Goal: Find specific page/section: Find specific page/section

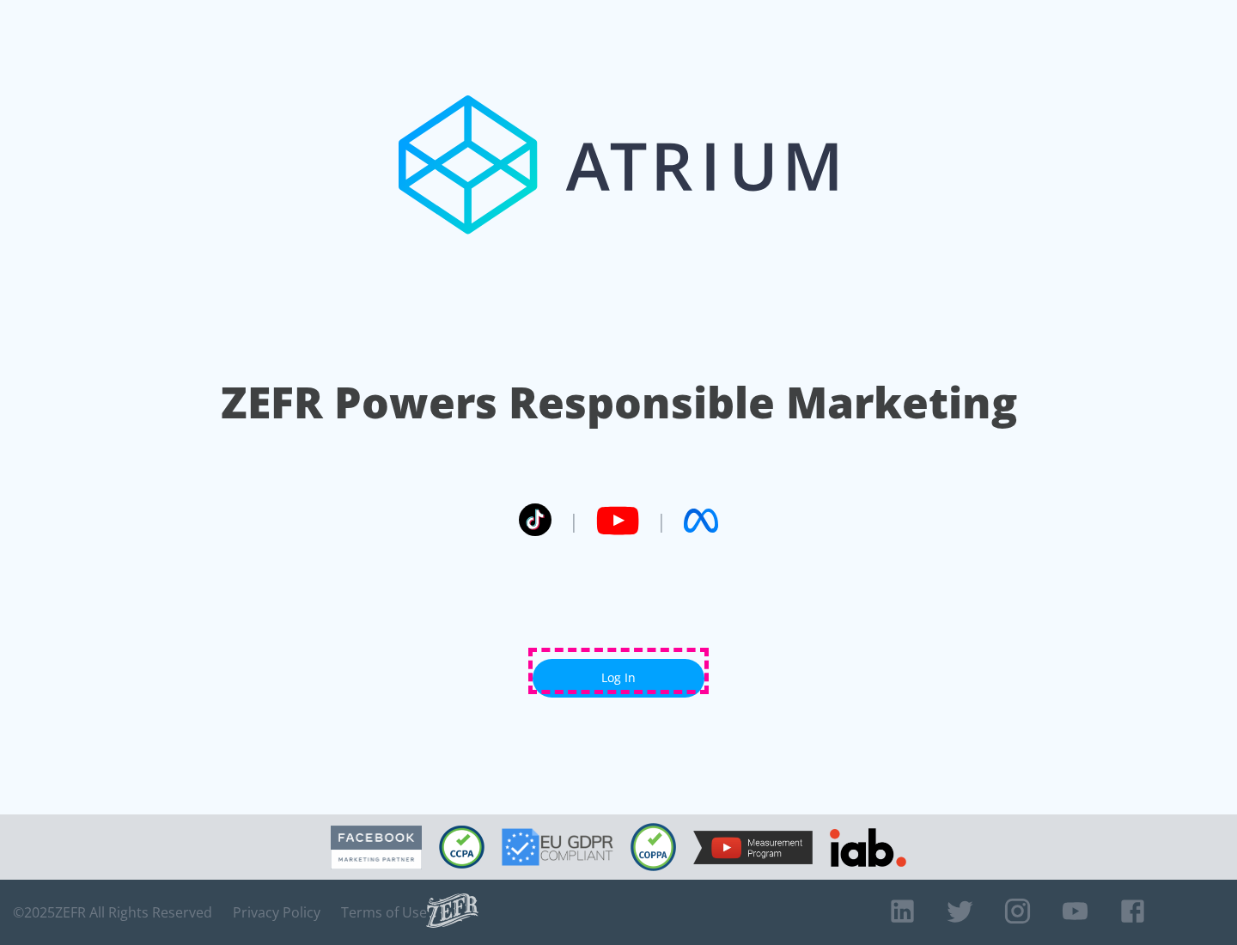
click at [618, 671] on link "Log In" at bounding box center [619, 678] width 172 height 39
